Goal: Task Accomplishment & Management: Manage account settings

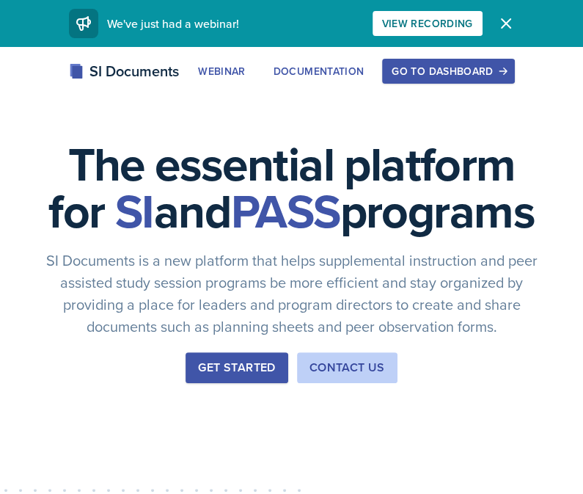
click at [425, 71] on div "Go to Dashboard" at bounding box center [448, 71] width 113 height 12
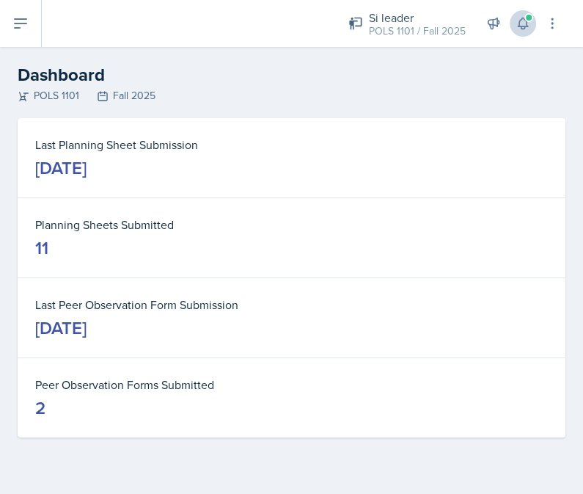
click at [526, 20] on span at bounding box center [529, 17] width 9 height 9
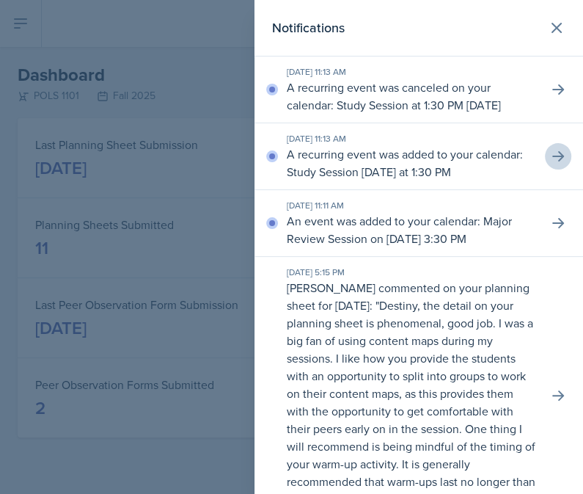
click at [556, 169] on button at bounding box center [558, 156] width 26 height 26
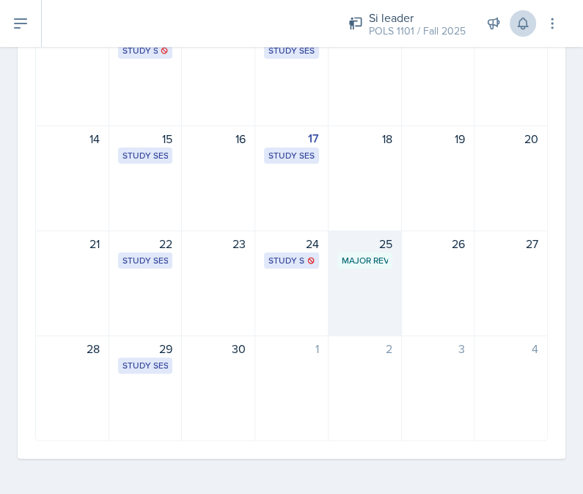
scroll to position [278, 0]
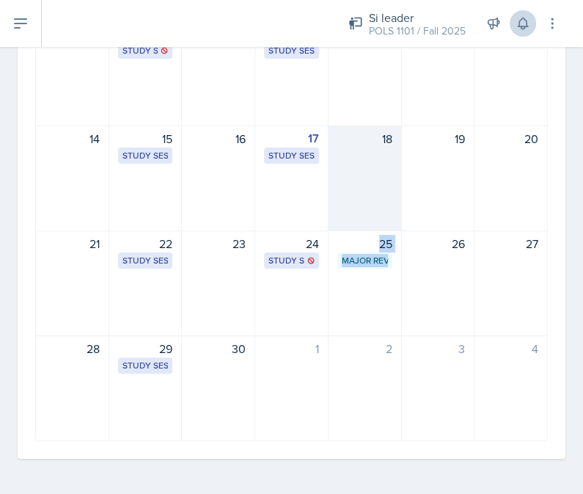
drag, startPoint x: 373, startPoint y: 253, endPoint x: 379, endPoint y: 211, distance: 43.1
click at [379, 228] on div "31 1 Study Session Science Building 213 2:30 PM - 3:20 PM 2 3 Study Session [GE…" at bounding box center [291, 178] width 513 height 526
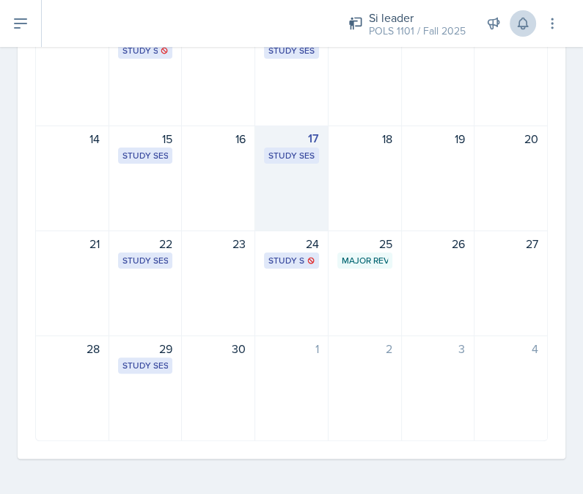
click at [293, 212] on div "17 Study Session [GEOGRAPHIC_DATA] 3029 1:30 PM - 2:20 PM" at bounding box center [291, 178] width 73 height 106
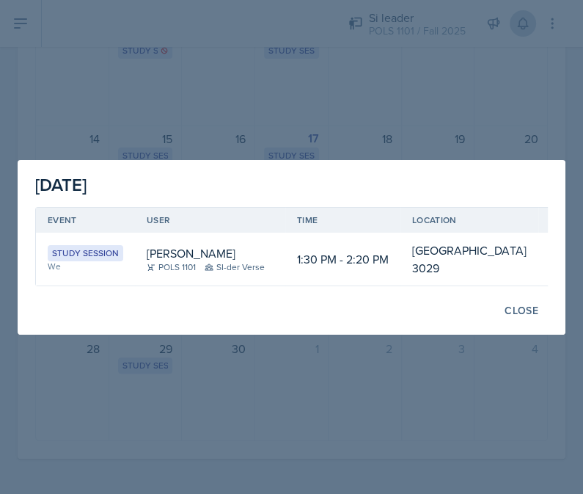
click at [257, 142] on div at bounding box center [291, 247] width 583 height 494
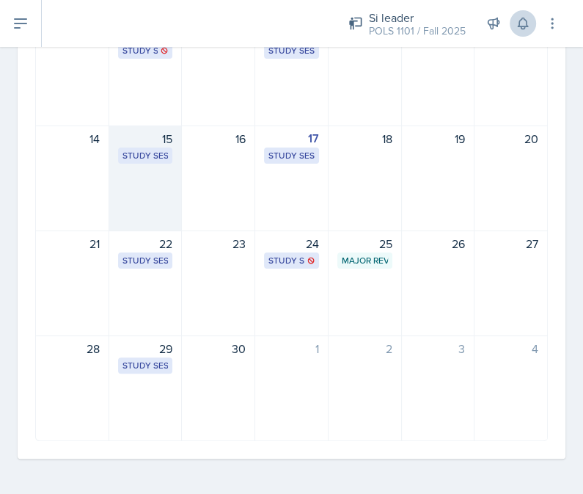
click at [153, 201] on div "15 Study Session Science Building 213 2:30 PM - 3:20 PM" at bounding box center [145, 178] width 73 height 106
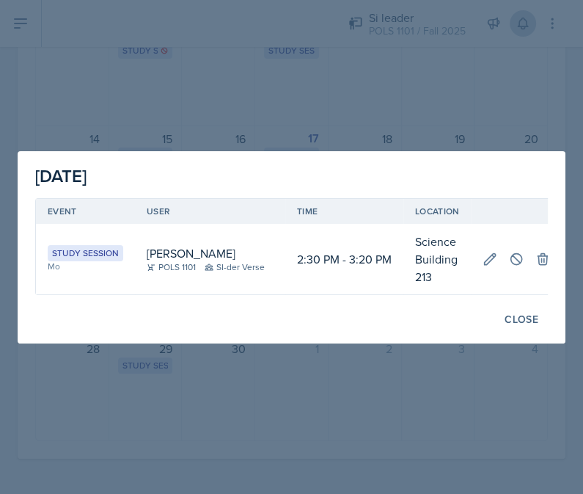
click at [233, 111] on div at bounding box center [291, 247] width 583 height 494
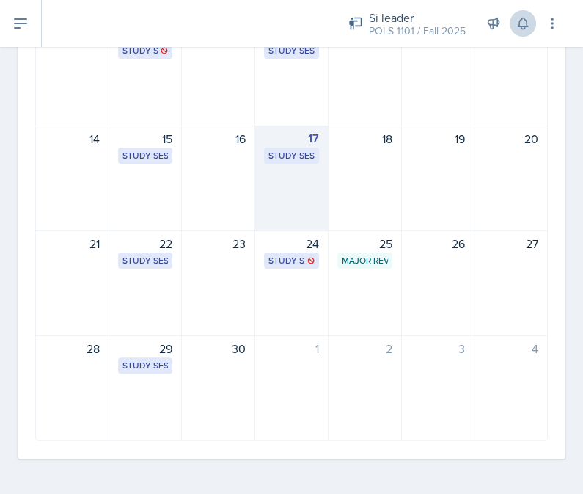
click at [292, 206] on div "17 Study Session [GEOGRAPHIC_DATA] 3029 1:30 PM - 2:20 PM" at bounding box center [291, 178] width 73 height 106
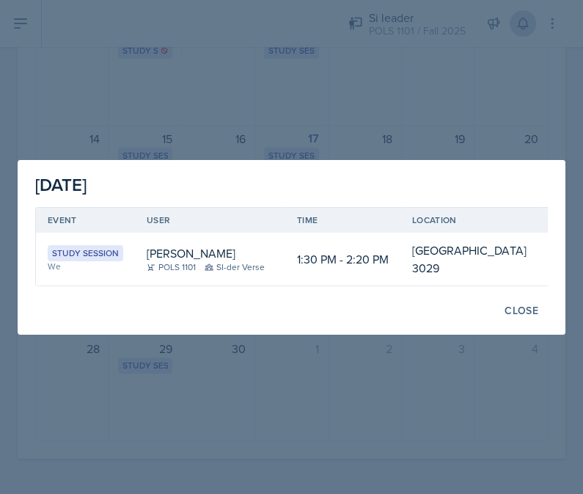
click at [274, 89] on div at bounding box center [291, 247] width 583 height 494
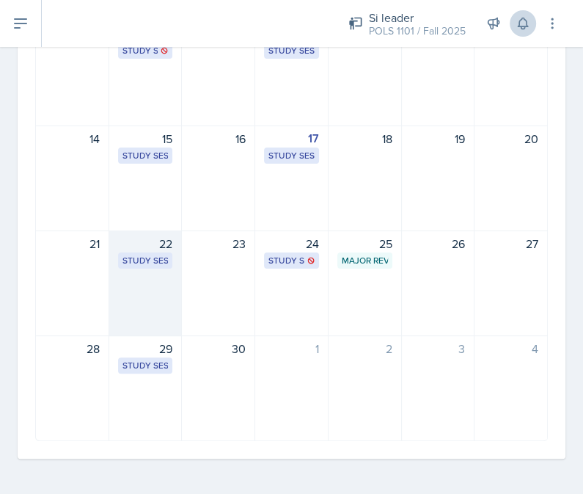
click at [168, 303] on div "22 Study Session Science Building 213 2:30 PM - 3:20 PM" at bounding box center [145, 283] width 73 height 106
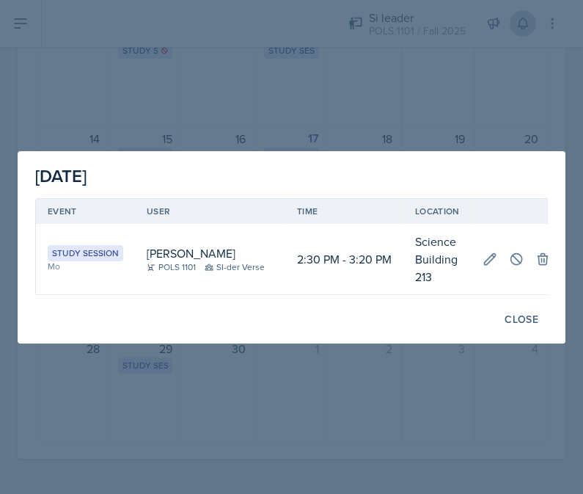
click at [434, 65] on div at bounding box center [291, 247] width 583 height 494
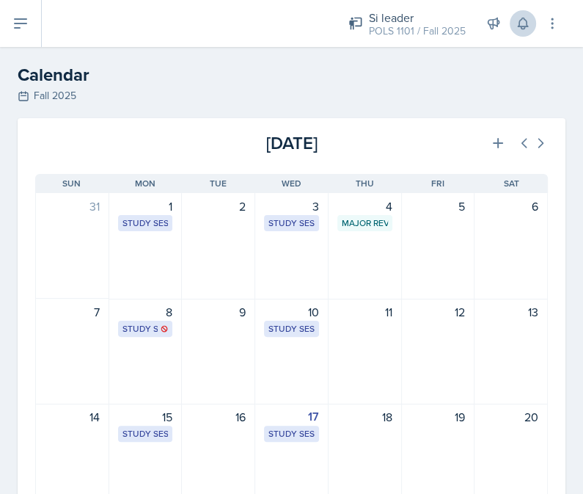
scroll to position [0, 0]
click at [541, 137] on icon at bounding box center [540, 143] width 15 height 15
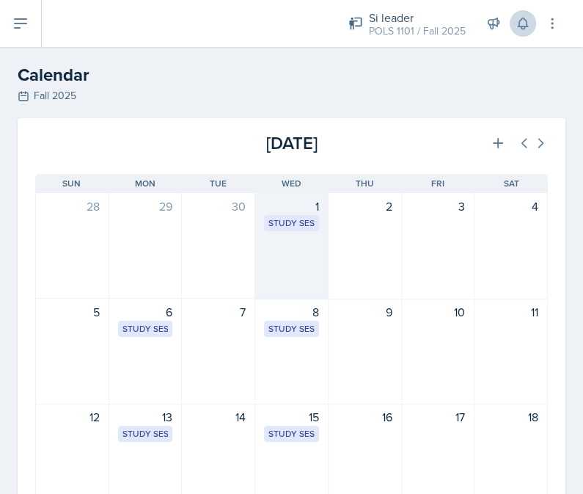
click at [295, 264] on div "1 Study Session [GEOGRAPHIC_DATA] 3029 1:30 PM - 2:20 PM" at bounding box center [291, 246] width 73 height 106
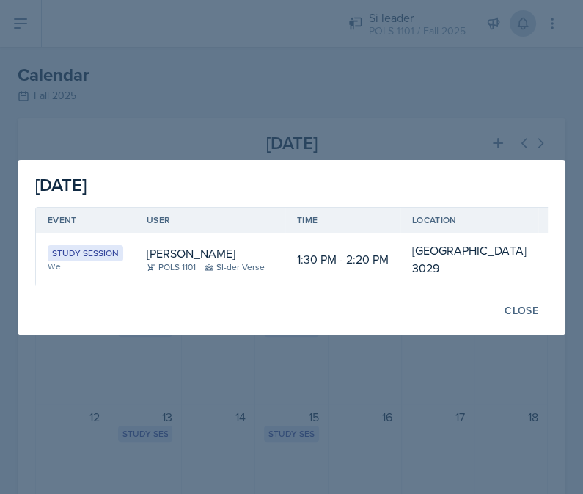
click at [531, 98] on div at bounding box center [291, 247] width 583 height 494
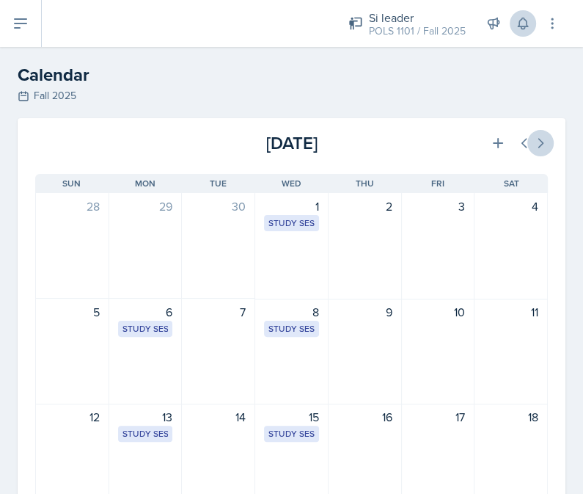
click at [533, 138] on icon at bounding box center [540, 143] width 15 height 15
click at [549, 145] on button at bounding box center [540, 143] width 26 height 26
click at [511, 143] on button at bounding box center [524, 143] width 26 height 26
click at [549, 144] on button at bounding box center [540, 143] width 26 height 26
click at [526, 143] on icon at bounding box center [524, 143] width 15 height 15
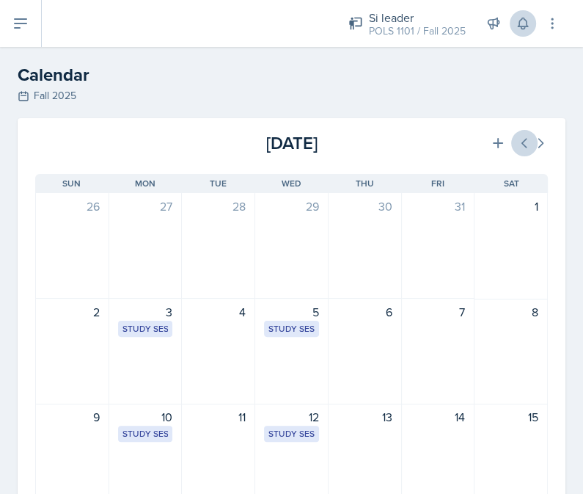
click at [526, 143] on icon at bounding box center [524, 143] width 15 height 15
click at [525, 143] on icon at bounding box center [524, 143] width 15 height 15
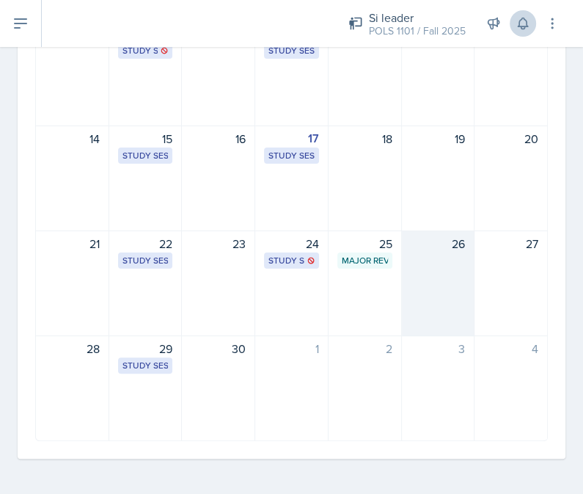
scroll to position [278, 0]
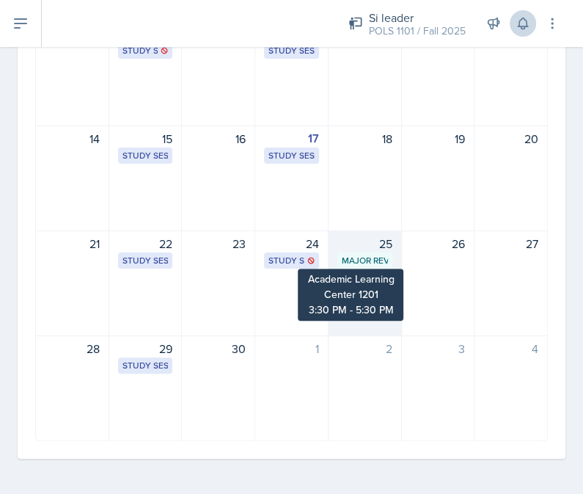
click at [374, 255] on div "Major Review Session" at bounding box center [365, 260] width 46 height 13
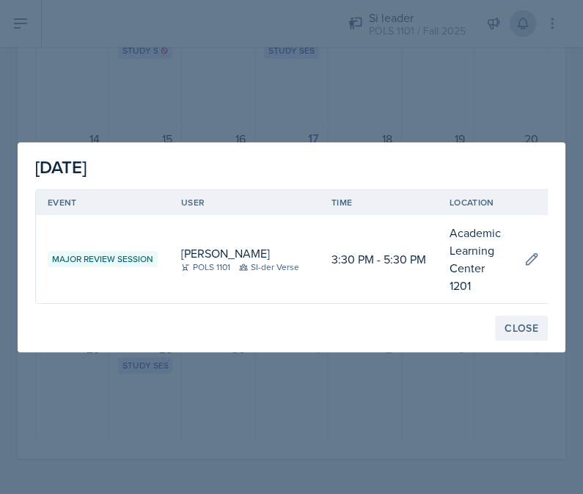
click at [518, 329] on div "Close" at bounding box center [522, 328] width 34 height 12
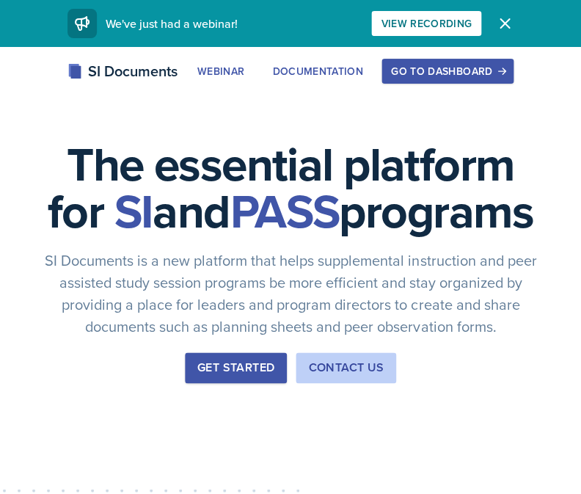
click at [445, 73] on div "Go to Dashboard" at bounding box center [447, 71] width 113 height 12
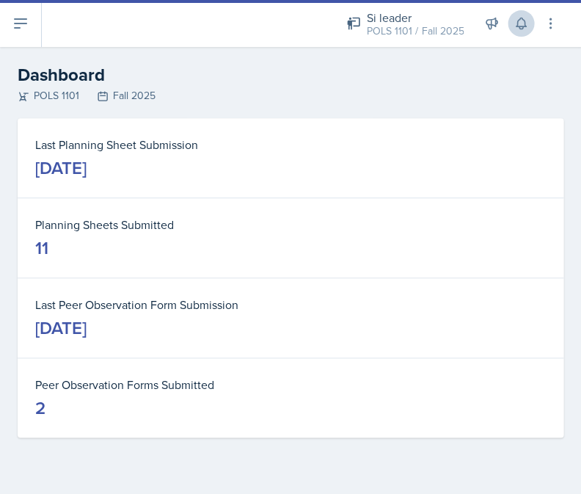
click at [518, 30] on icon at bounding box center [521, 23] width 15 height 15
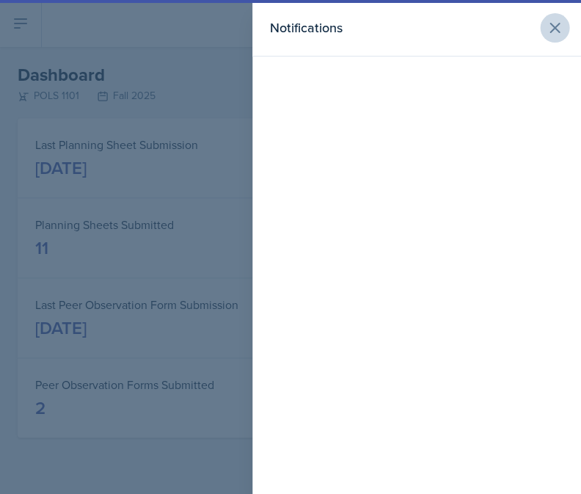
click at [551, 32] on icon at bounding box center [555, 28] width 18 height 18
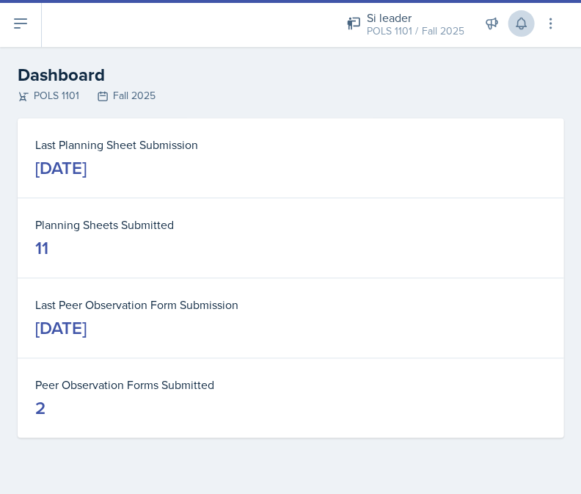
click at [512, 33] on button at bounding box center [521, 23] width 26 height 26
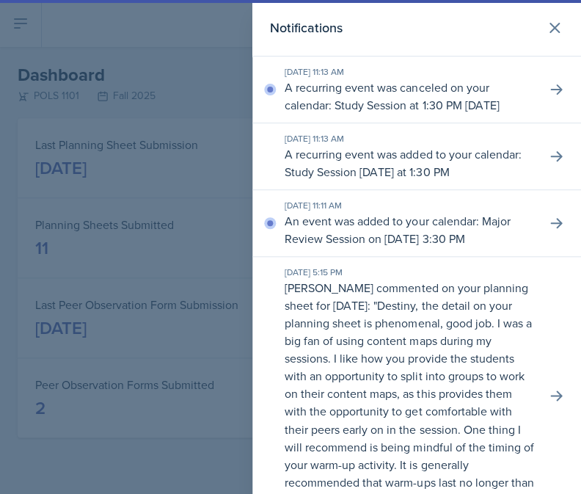
click at [512, 33] on div "Notifications" at bounding box center [416, 28] width 293 height 21
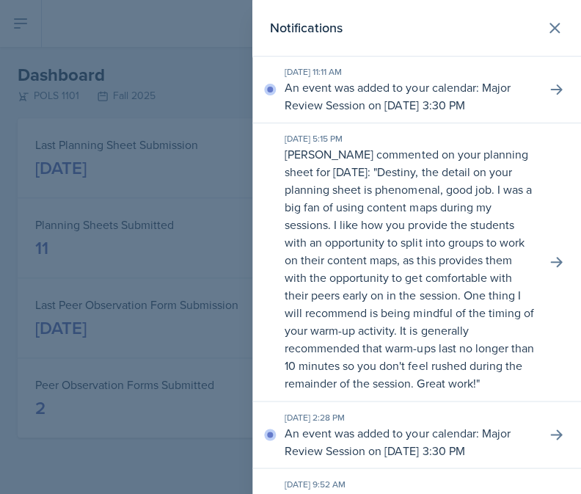
scroll to position [130, 0]
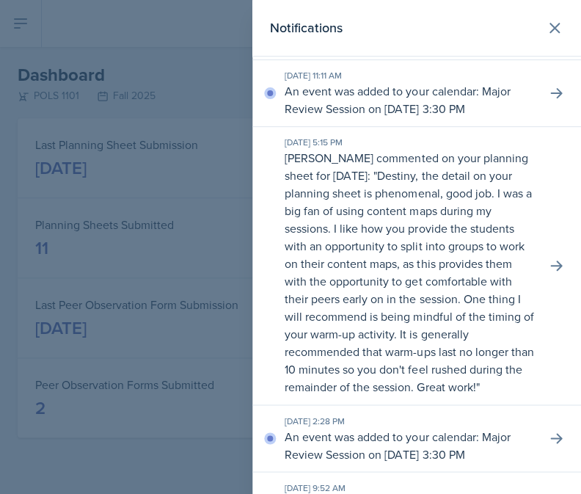
click at [125, 145] on div at bounding box center [290, 247] width 581 height 494
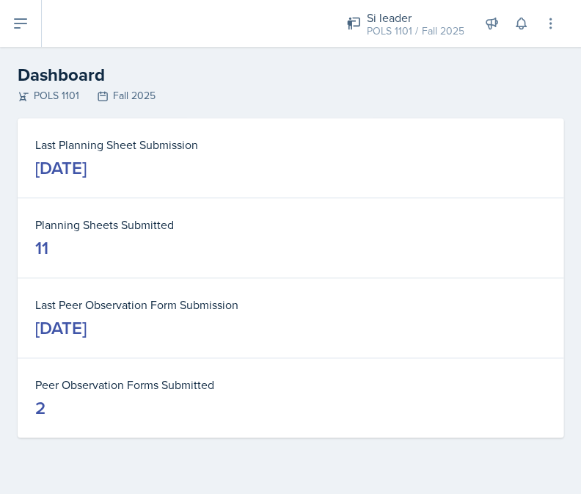
click at [30, 21] on button at bounding box center [21, 23] width 42 height 47
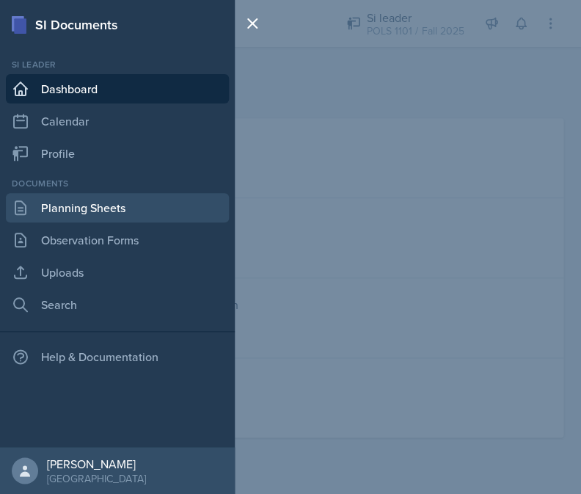
click at [87, 215] on link "Planning Sheets" at bounding box center [117, 207] width 223 height 29
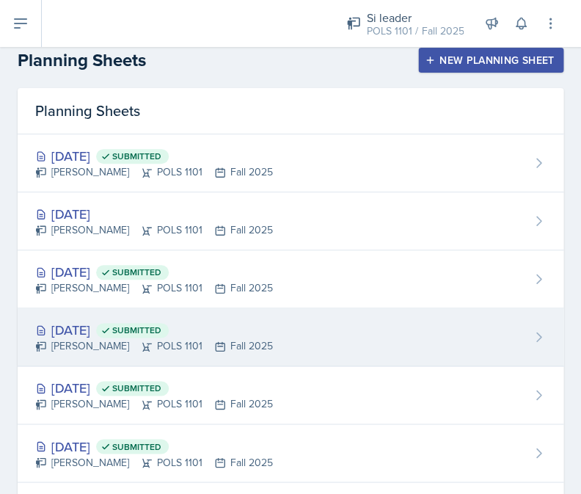
scroll to position [16, 0]
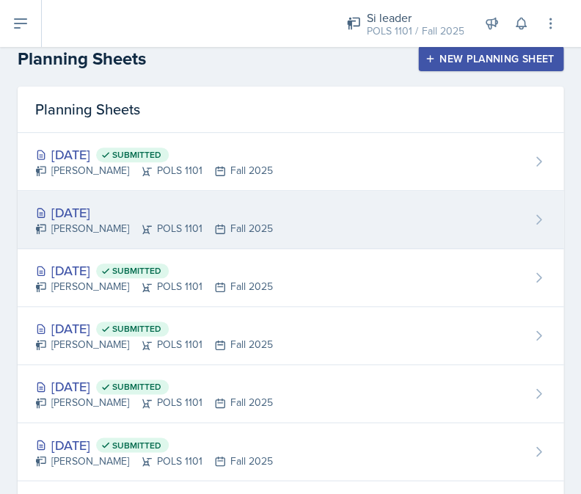
click at [461, 241] on div "[DATE] [PERSON_NAME] POLS 1101 Fall 2025" at bounding box center [291, 220] width 546 height 58
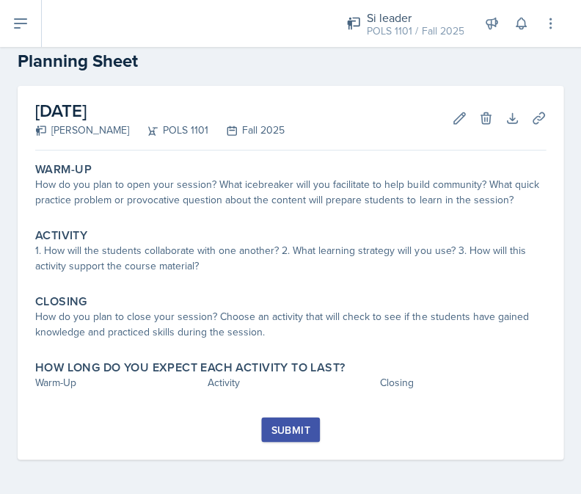
scroll to position [29, 0]
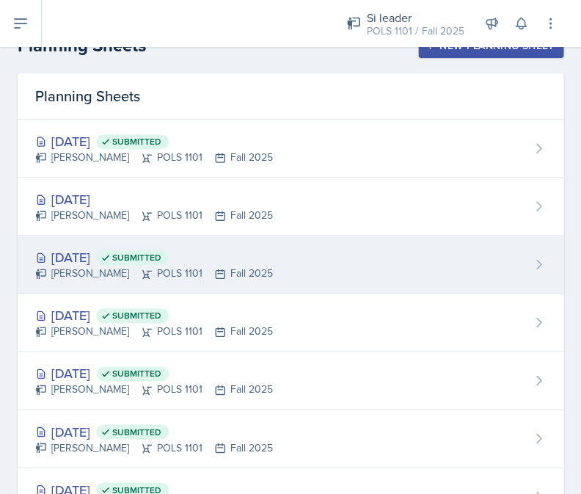
scroll to position [59, 0]
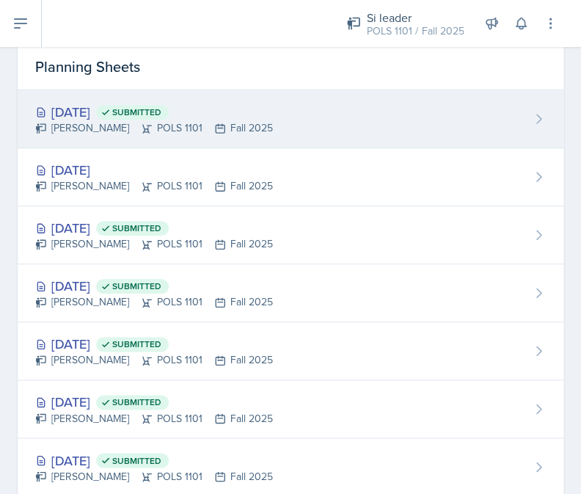
click at [304, 124] on div "[DATE] Submitted [PERSON_NAME] POLS 1101 Fall 2025" at bounding box center [291, 119] width 546 height 58
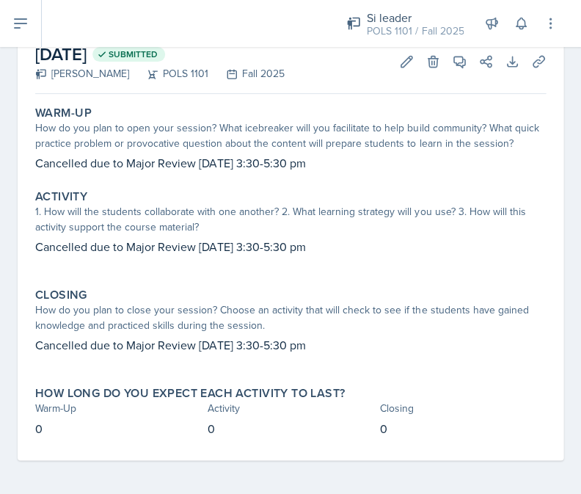
scroll to position [85, 0]
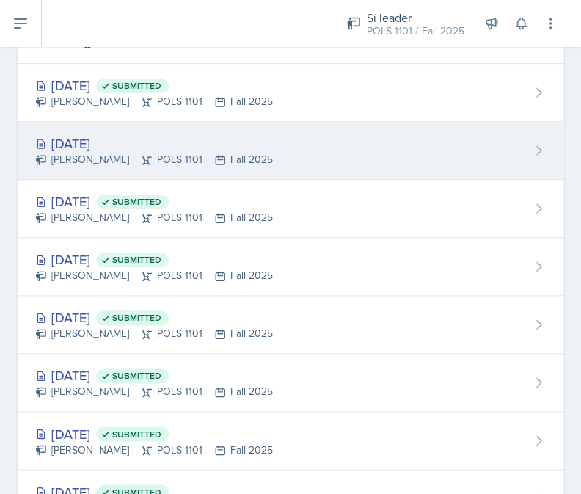
click at [198, 136] on div "Sep 22nd, 2025" at bounding box center [154, 144] width 238 height 20
